Goal: Task Accomplishment & Management: Manage account settings

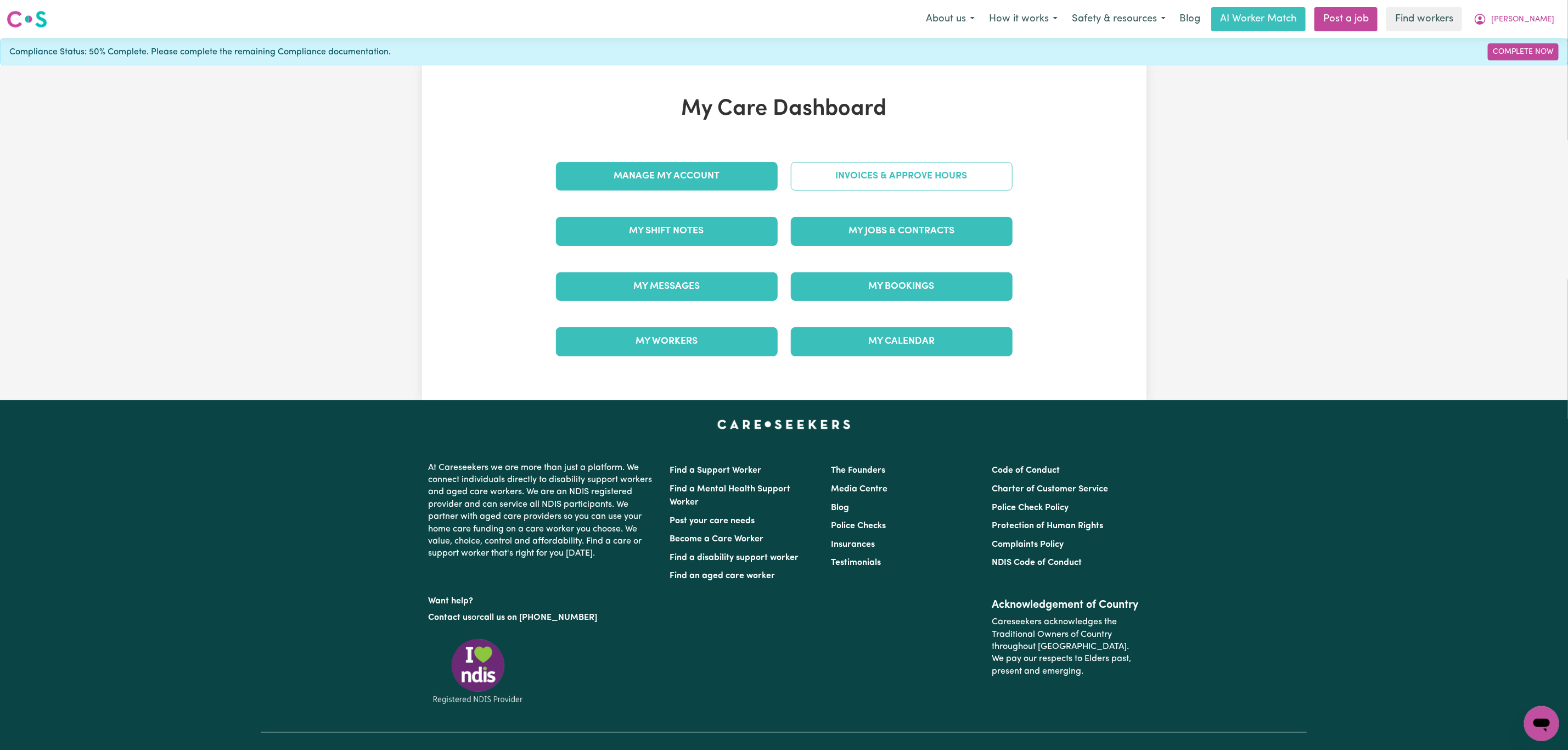
drag, startPoint x: 0, startPoint y: 0, endPoint x: 855, endPoint y: 142, distance: 866.7
click at [855, 137] on div "My Care Dashboard Manage My Account Invoices & Approve Hours My Shift Notes My …" at bounding box center [784, 233] width 483 height 273
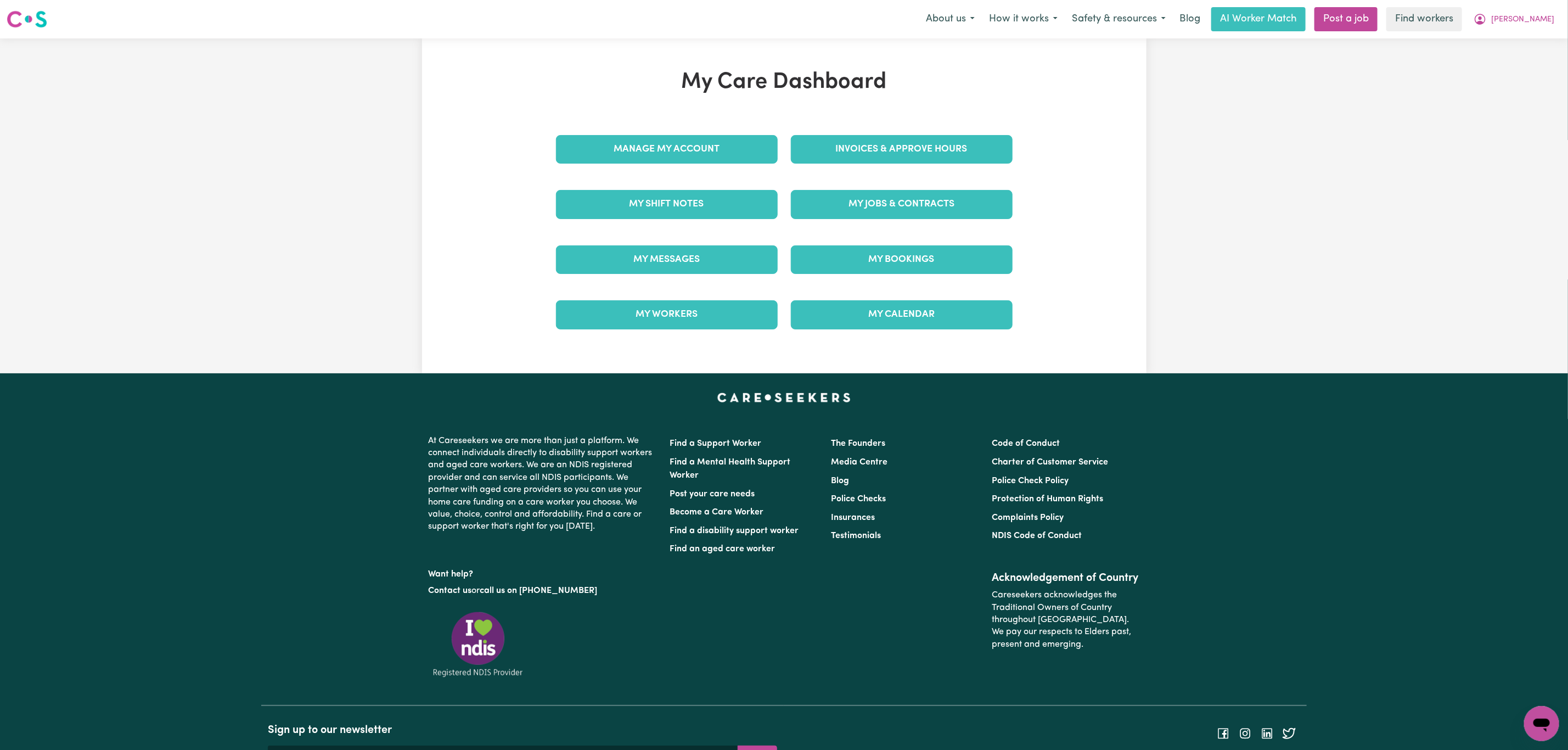
click at [856, 173] on div "Invoices & Approve Hours" at bounding box center [901, 149] width 235 height 55
click at [862, 152] on link "Invoices & Approve Hours" at bounding box center [901, 149] width 222 height 29
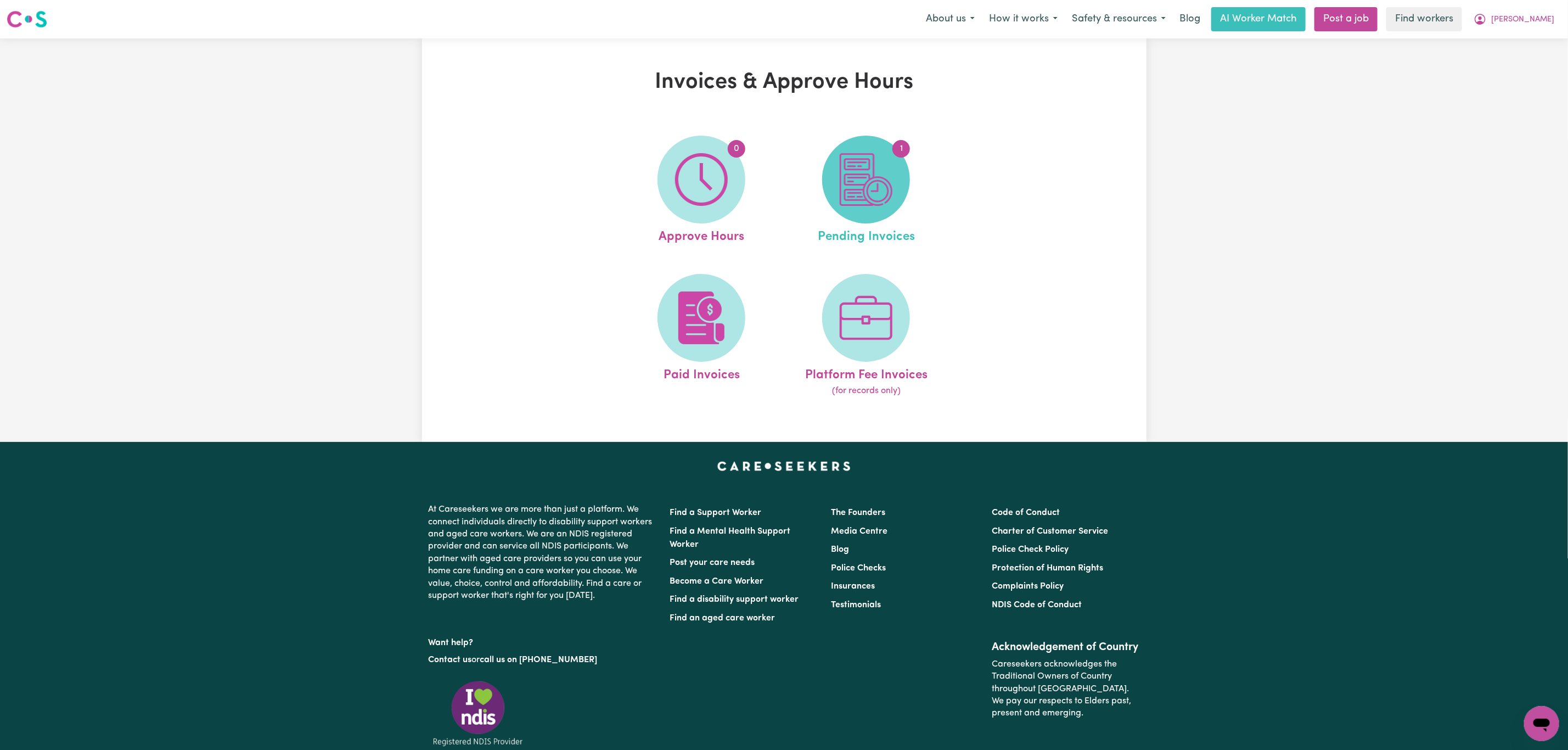
click at [863, 183] on img at bounding box center [866, 180] width 53 height 53
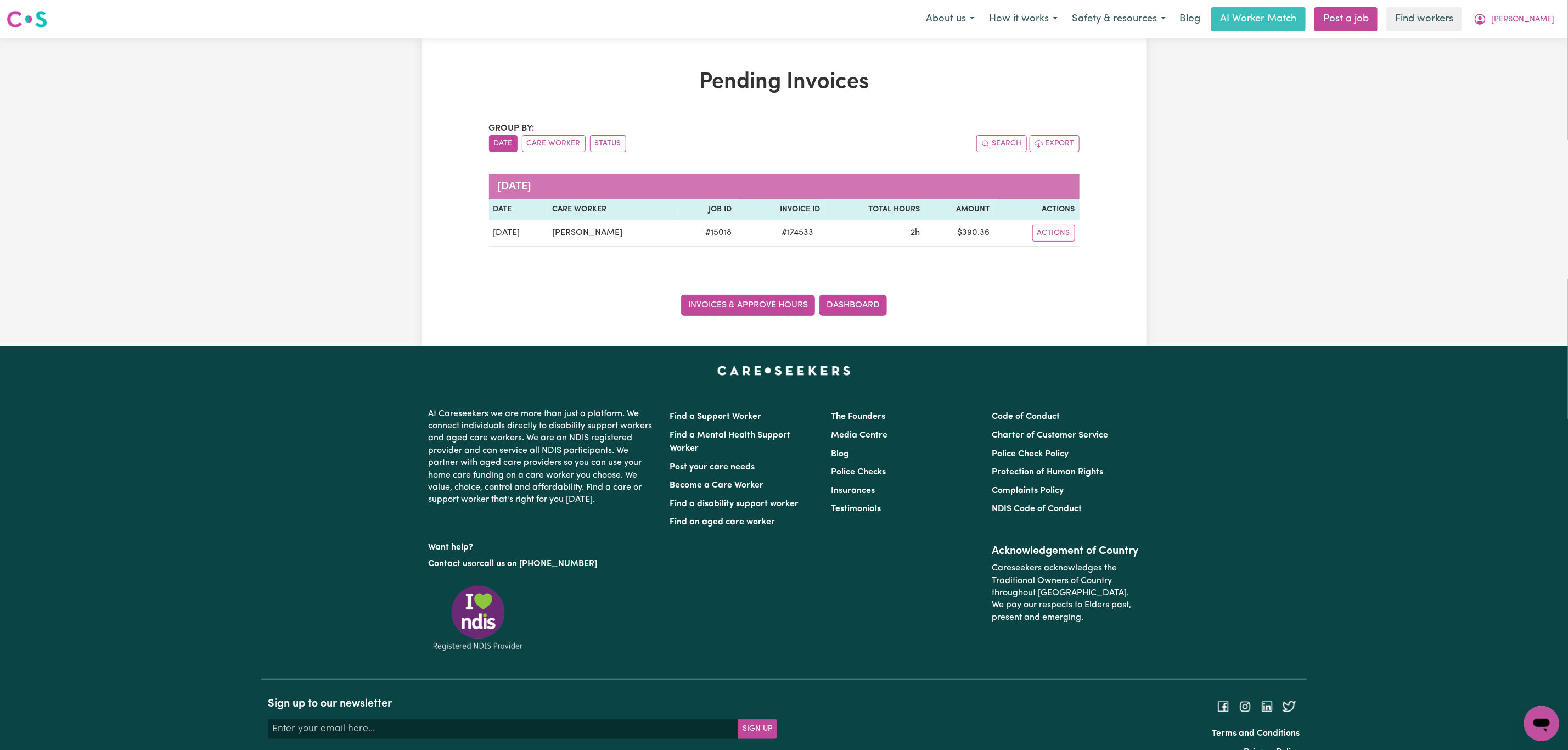
click at [723, 315] on link "Invoices & Approve Hours" at bounding box center [748, 305] width 134 height 21
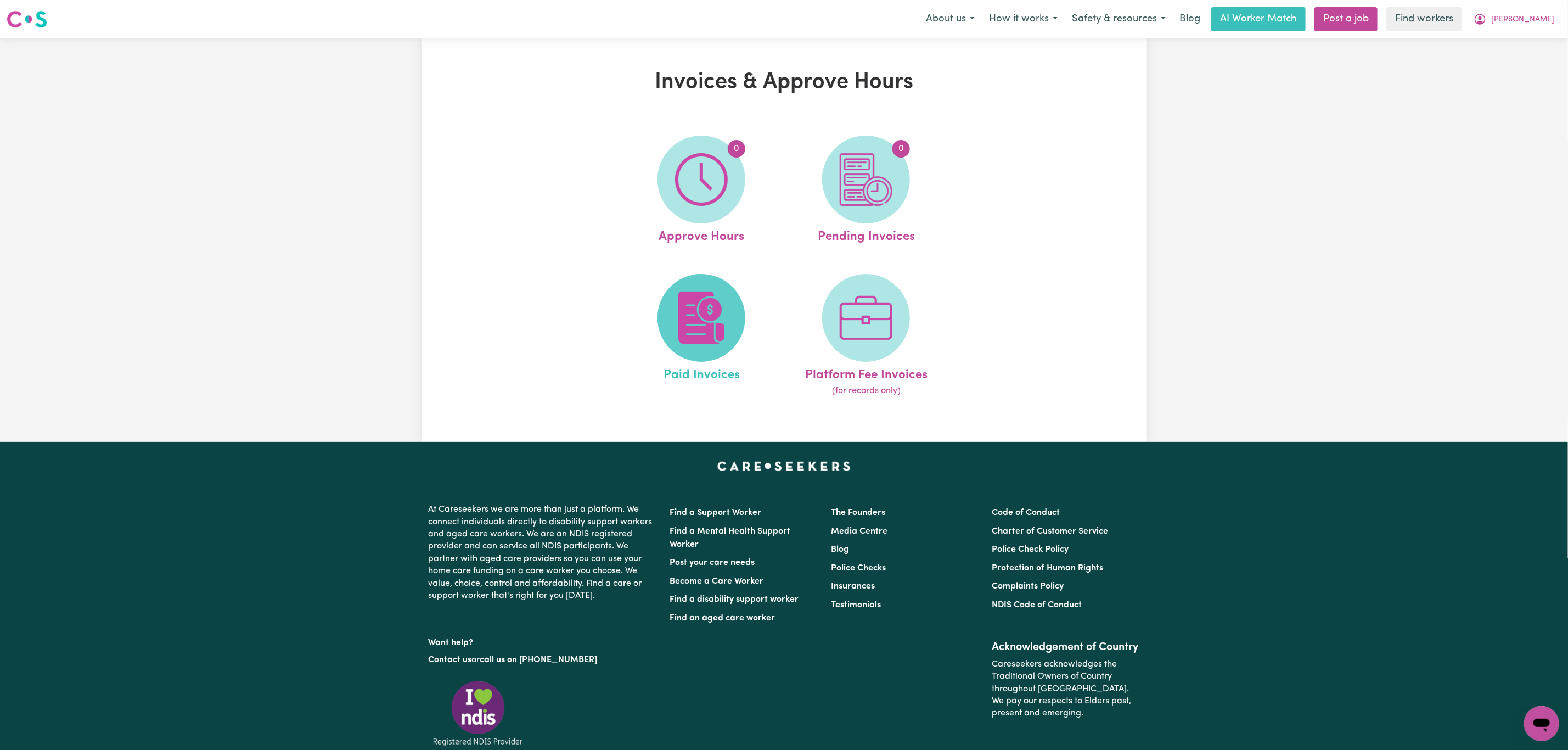
click at [668, 308] on span at bounding box center [701, 318] width 88 height 88
